Goal: Task Accomplishment & Management: Manage account settings

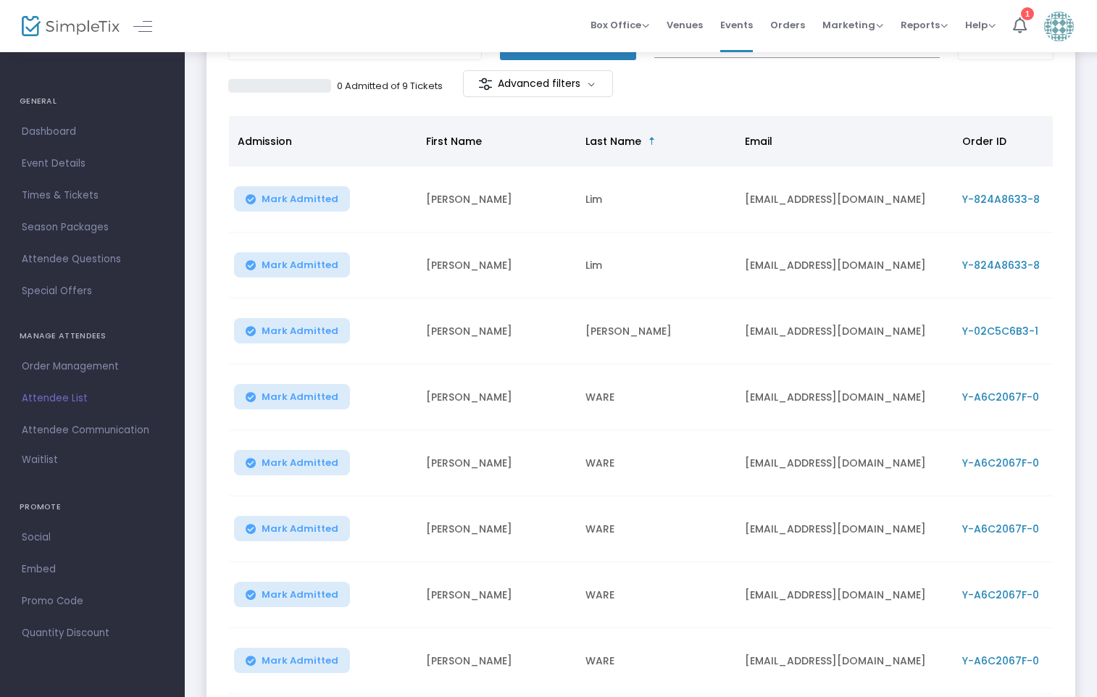
scroll to position [145, 0]
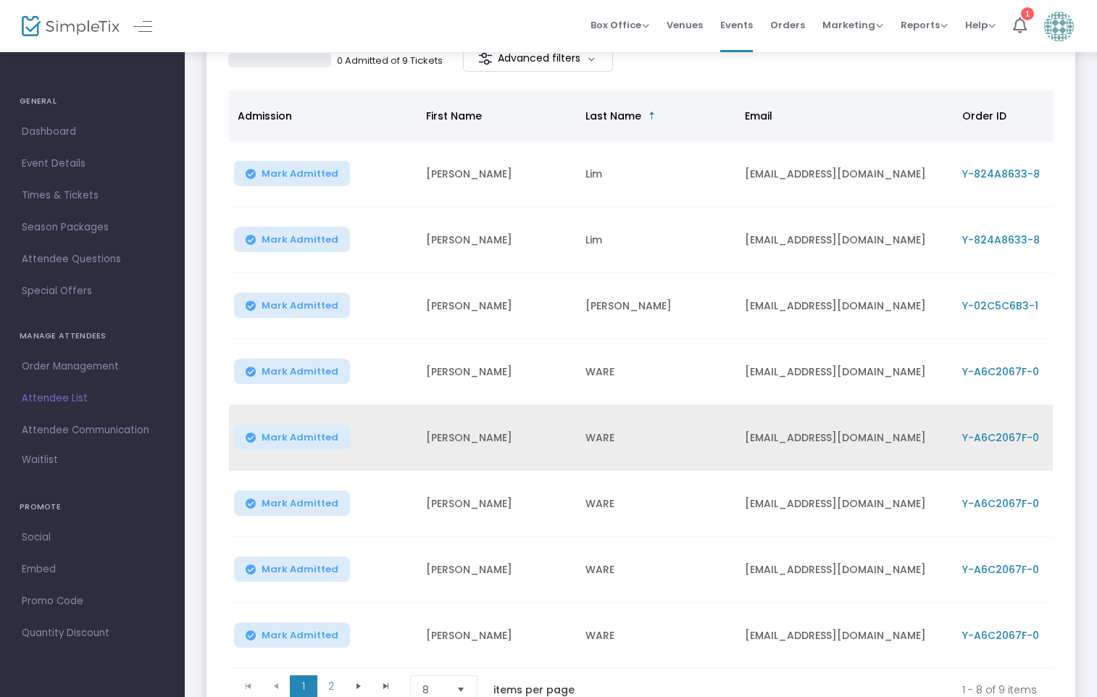
click at [995, 441] on span "Y-A6C2067F-0" at bounding box center [1001, 438] width 77 height 14
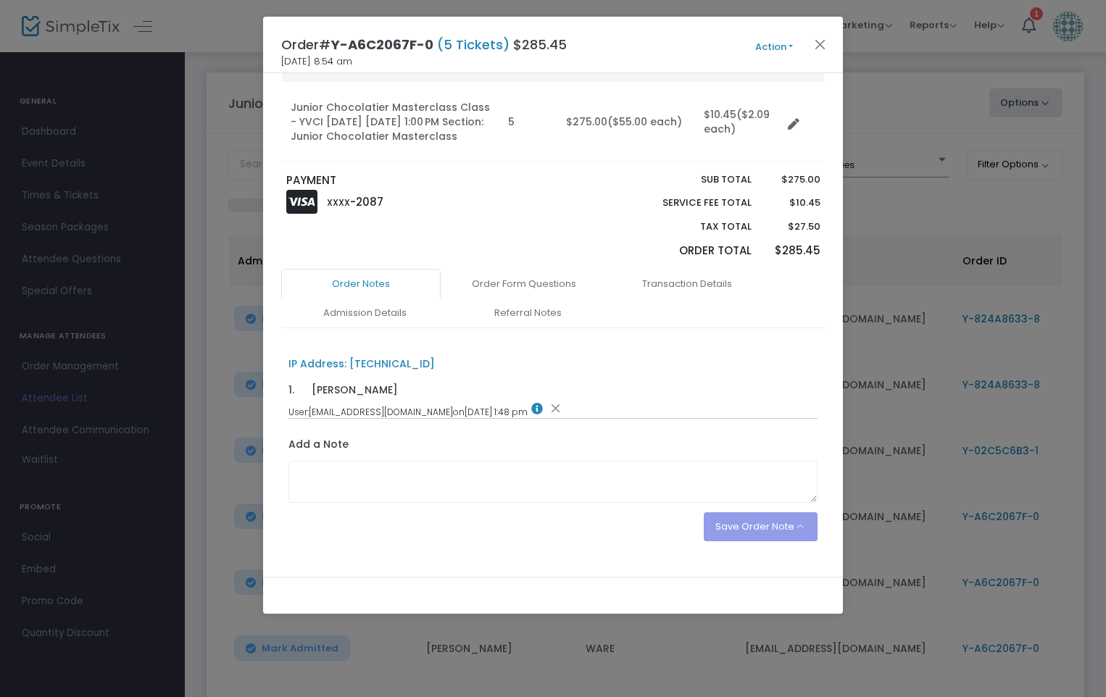
scroll to position [188, 0]
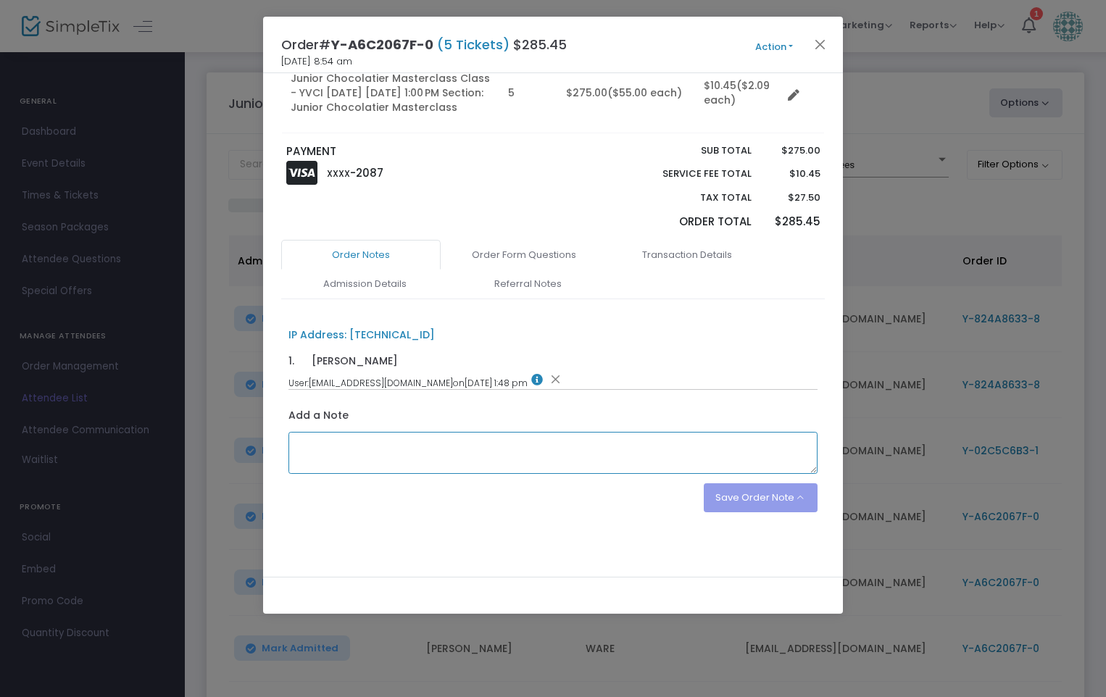
click at [323, 452] on textarea at bounding box center [554, 453] width 530 height 42
paste textarea "1. Chloe Ware 2. Chloe Eng 3. Harmony Cox 4. Talia Khaiyath 5. Kaia Khaiyath"
drag, startPoint x: 381, startPoint y: 447, endPoint x: 291, endPoint y: 449, distance: 89.2
click at [291, 449] on textarea "1. Chloe Ware 2. Chloe Eng 3. Harmony Cox 4. Talia Khaiyath 5. Kaia Khaiyath" at bounding box center [554, 453] width 530 height 42
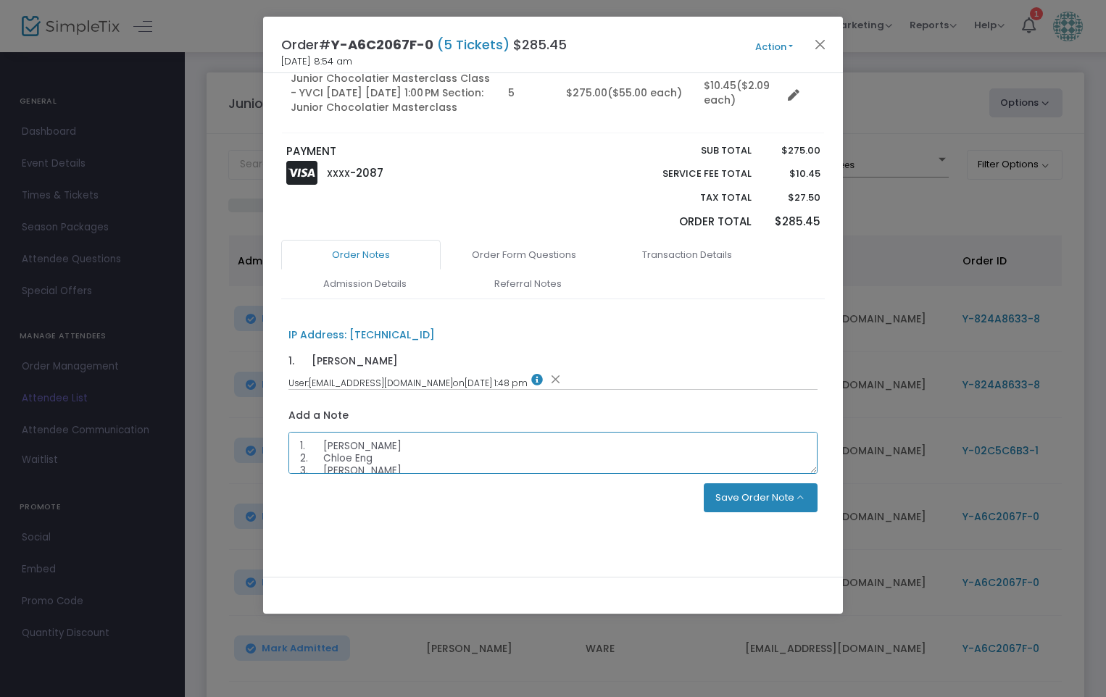
type textarea "1. Chloe Ware 2. Chloe Eng 3. Harmony Cox 4. Talia Khaiyath 5. Kaia Khaiyath"
click at [744, 502] on button "Save Order Note" at bounding box center [761, 498] width 115 height 29
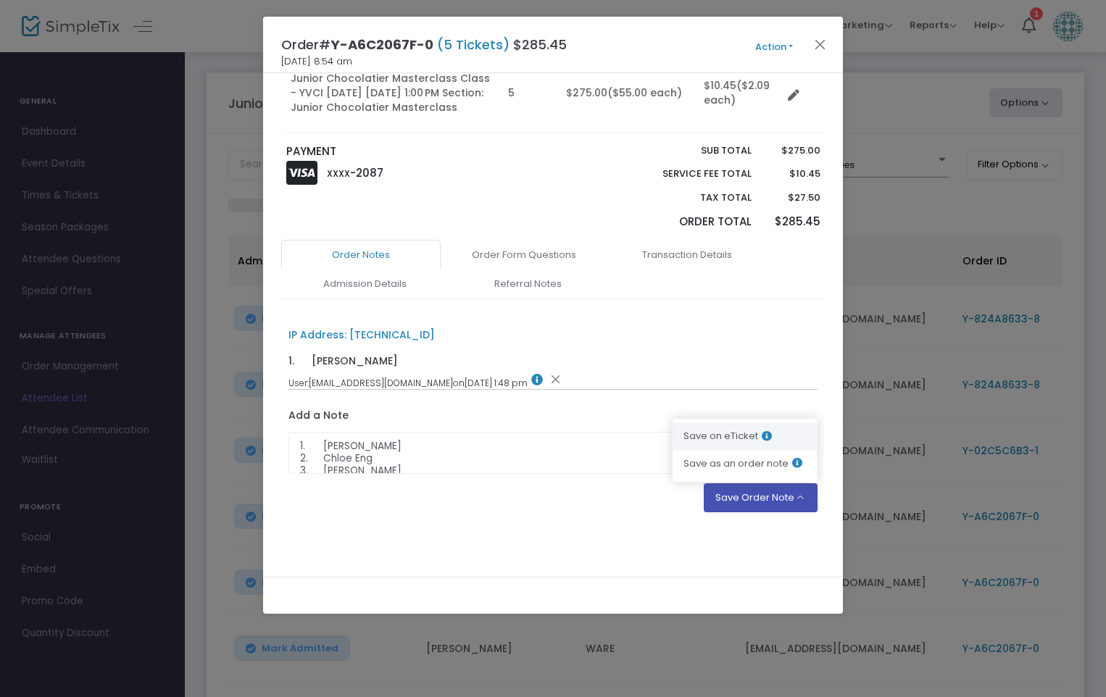
click at [728, 429] on li "Save on eTicket" at bounding box center [745, 437] width 145 height 28
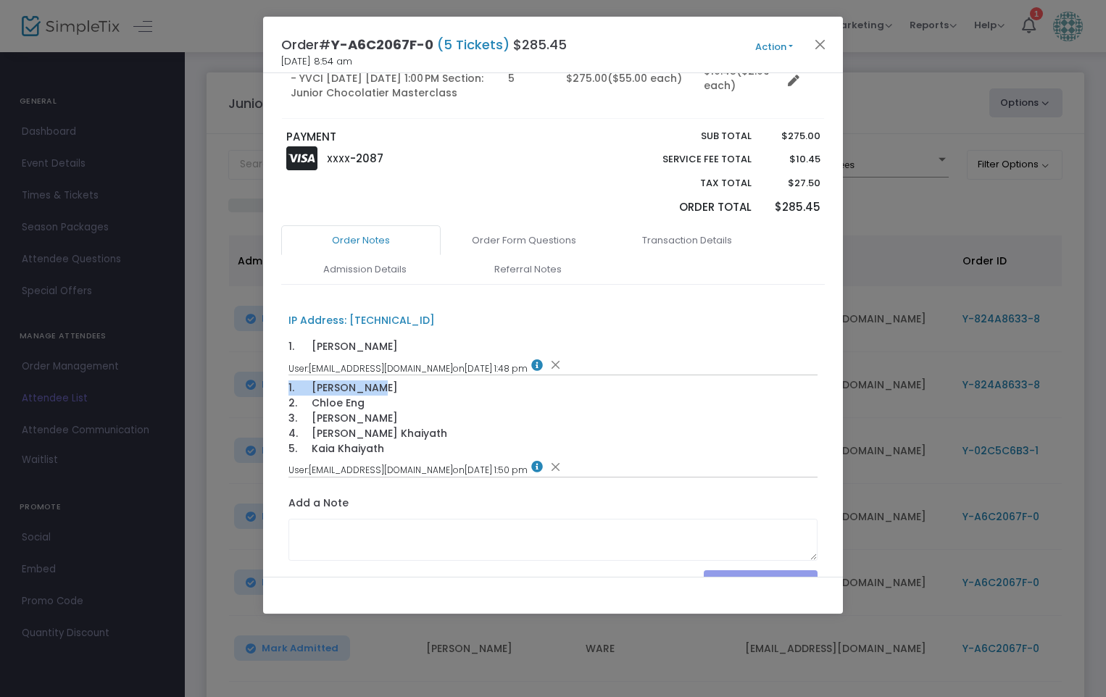
drag, startPoint x: 378, startPoint y: 400, endPoint x: 276, endPoint y: 400, distance: 101.5
click at [276, 400] on div "ANDREW WARE Victoria 3152 Australia aware@nhp.com.au (419) 266-2910 Ticket Qty …" at bounding box center [553, 325] width 580 height 504
click at [787, 42] on button "Action" at bounding box center [774, 47] width 87 height 16
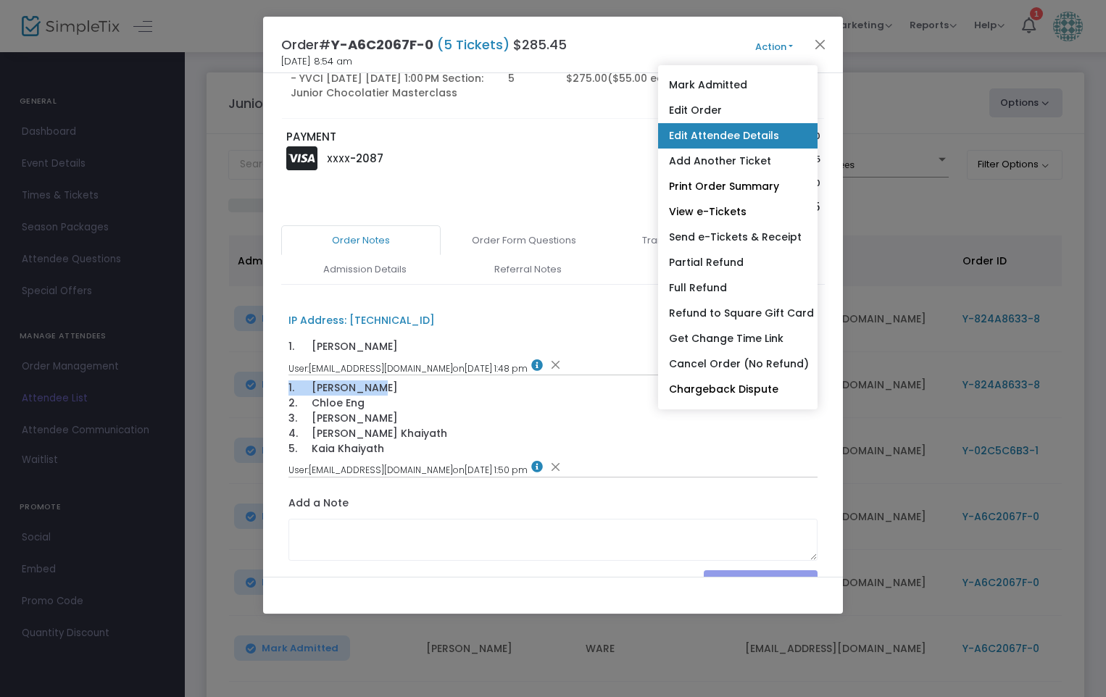
click at [708, 133] on link "Edit Attendee Details" at bounding box center [737, 135] width 159 height 25
